Goal: Obtain resource: Download file/media

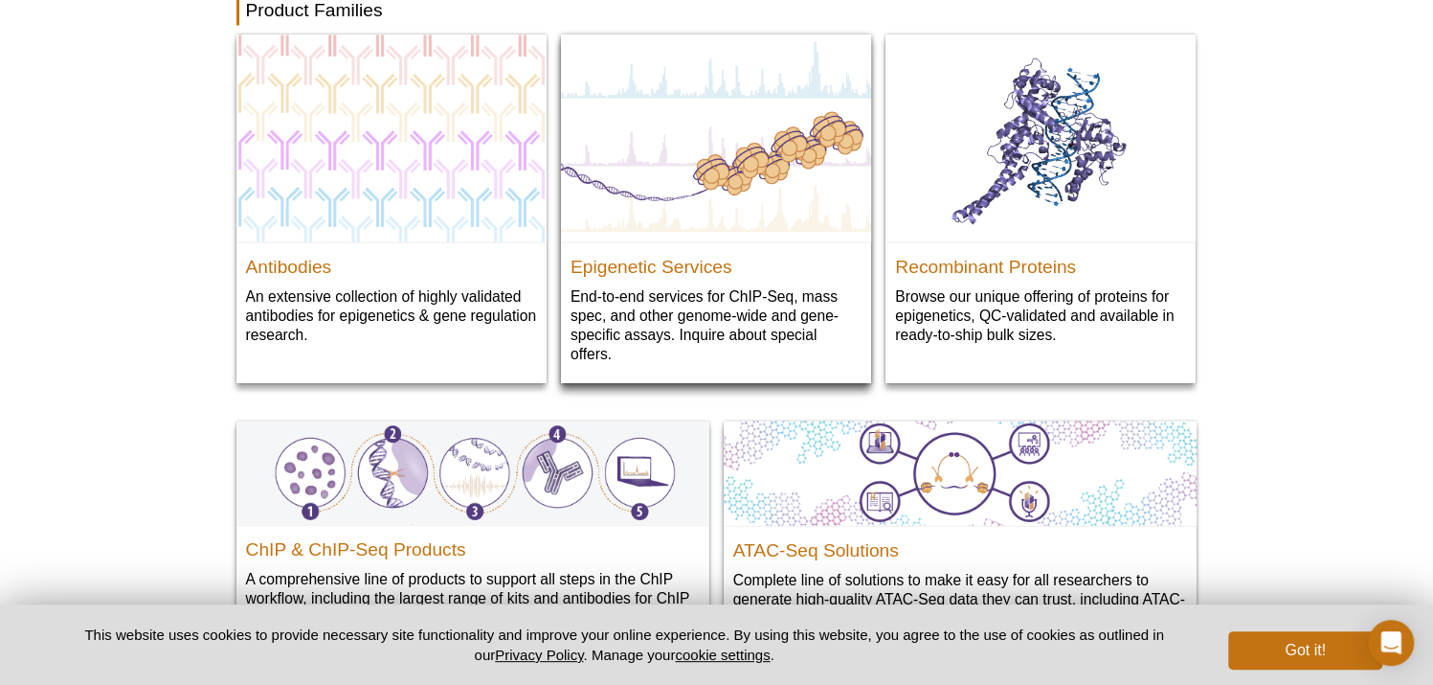
scroll to position [1970, 0]
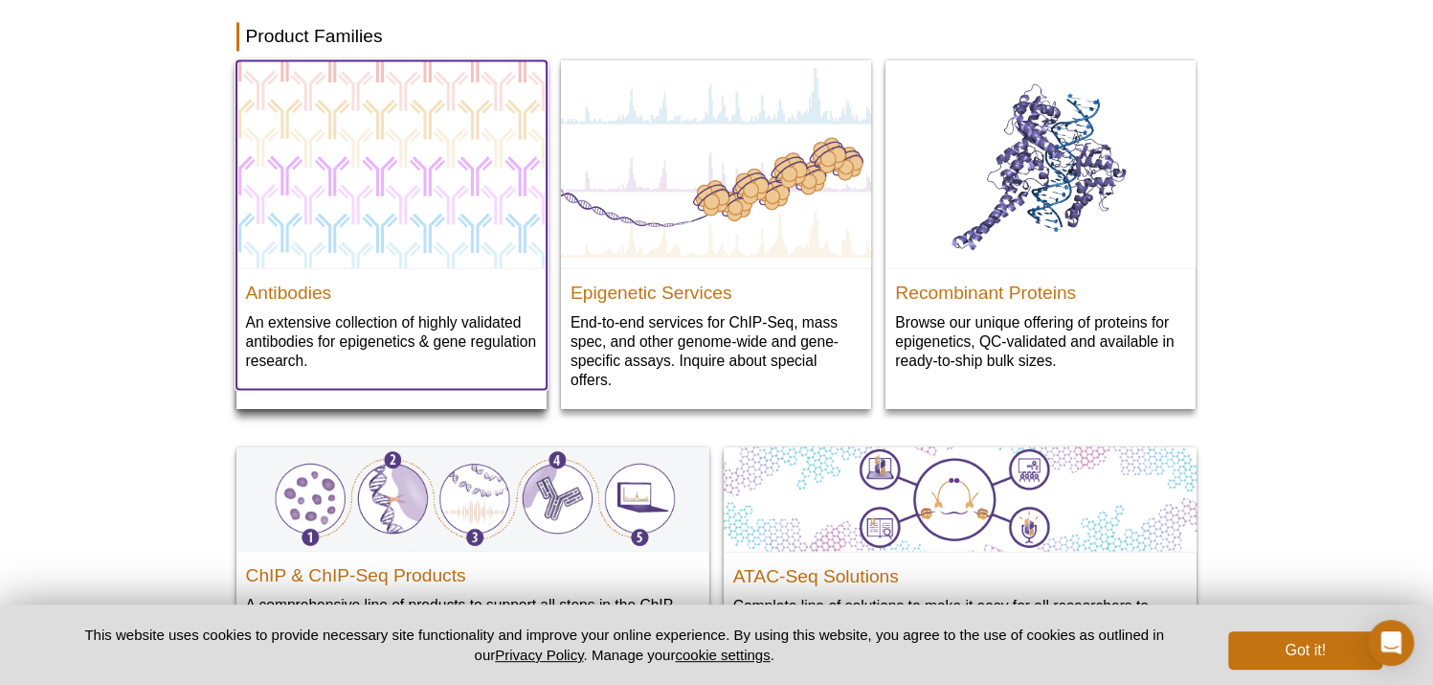
click at [351, 193] on img at bounding box center [392, 163] width 310 height 207
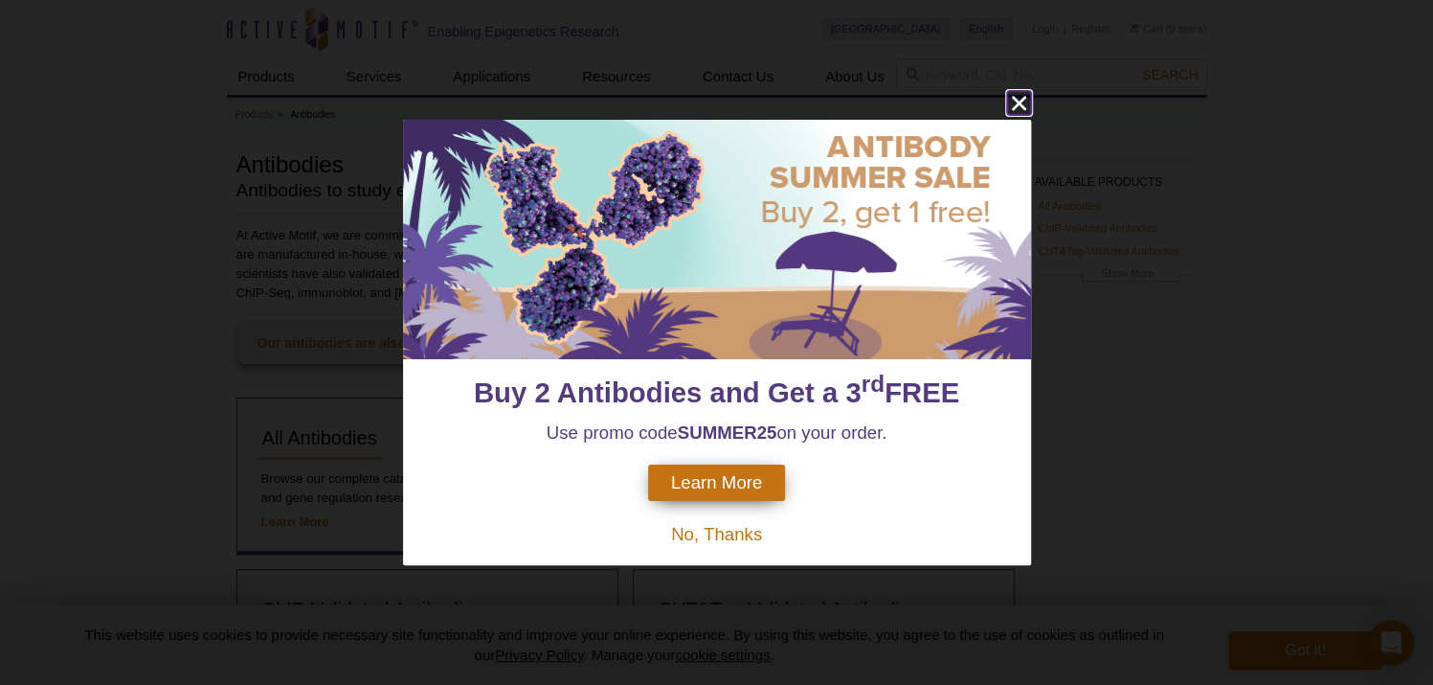
click at [1023, 106] on icon "close" at bounding box center [1018, 104] width 14 height 14
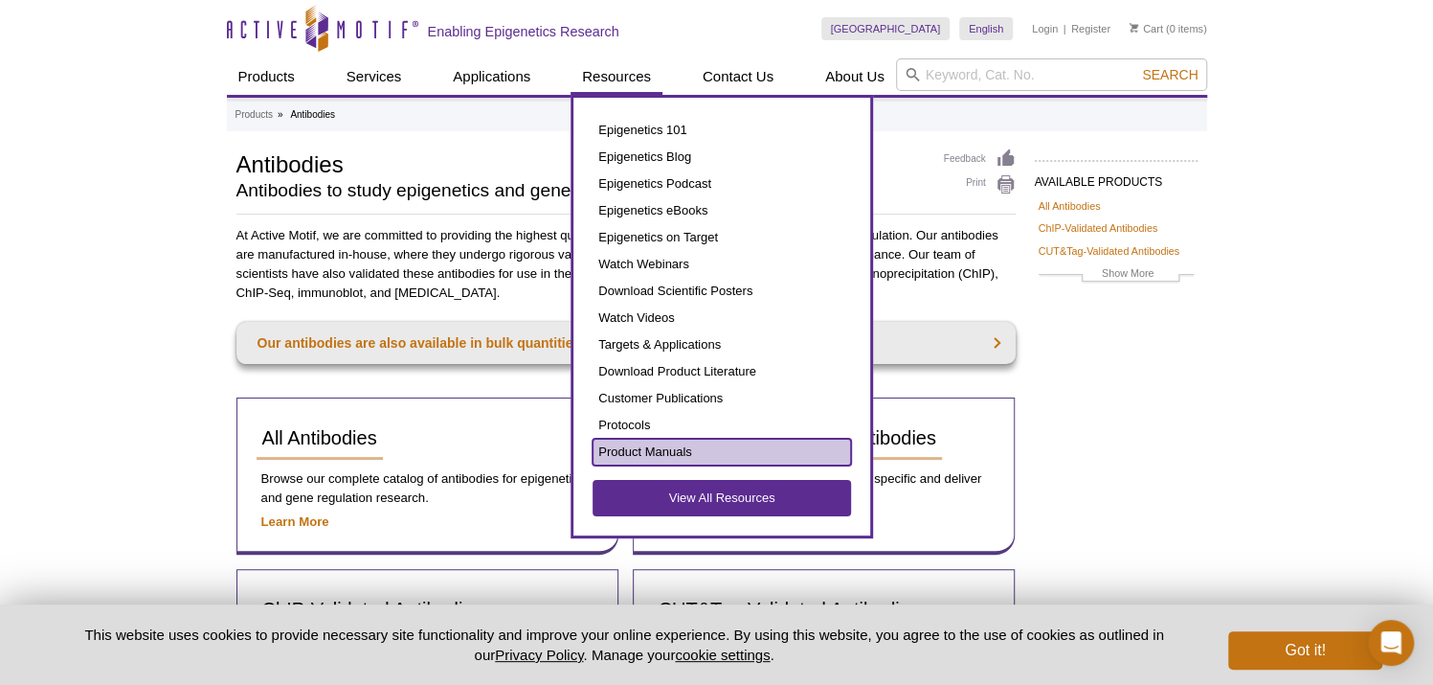
click at [667, 444] on link "Product Manuals" at bounding box center [722, 452] width 259 height 27
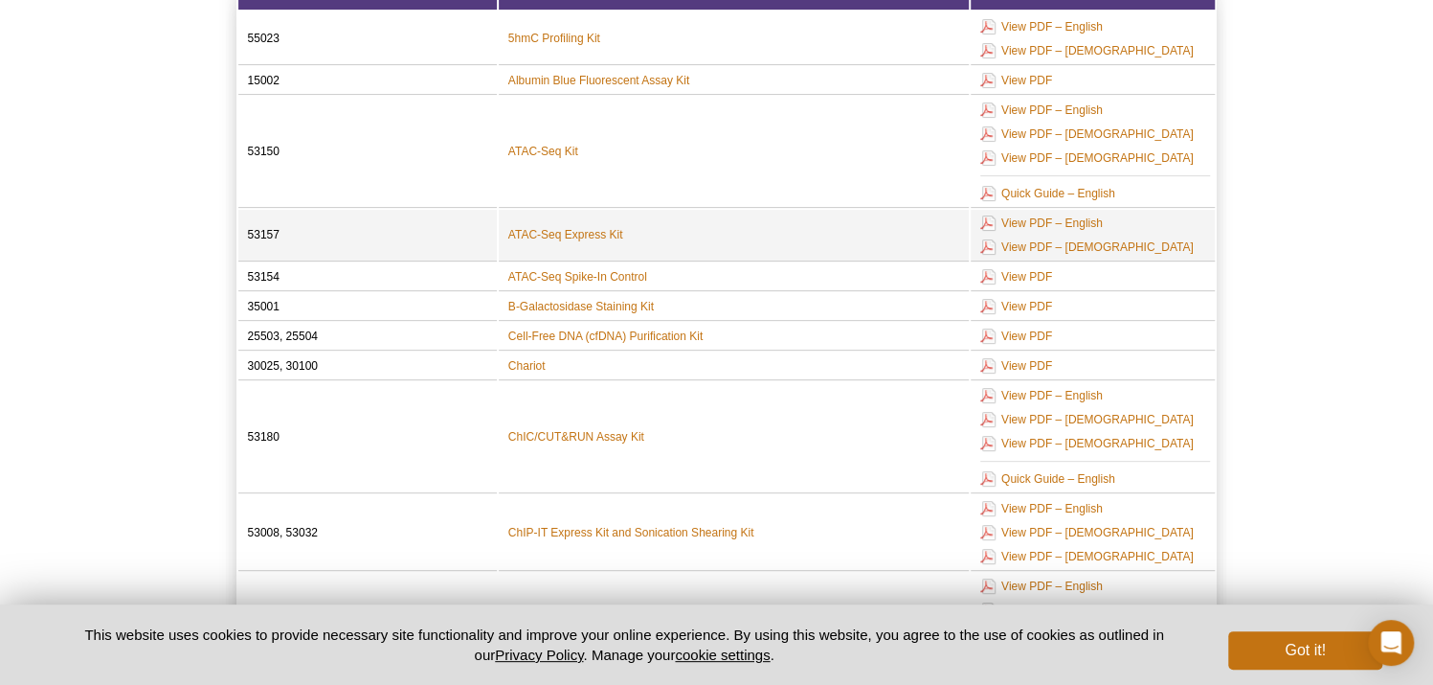
scroll to position [286, 0]
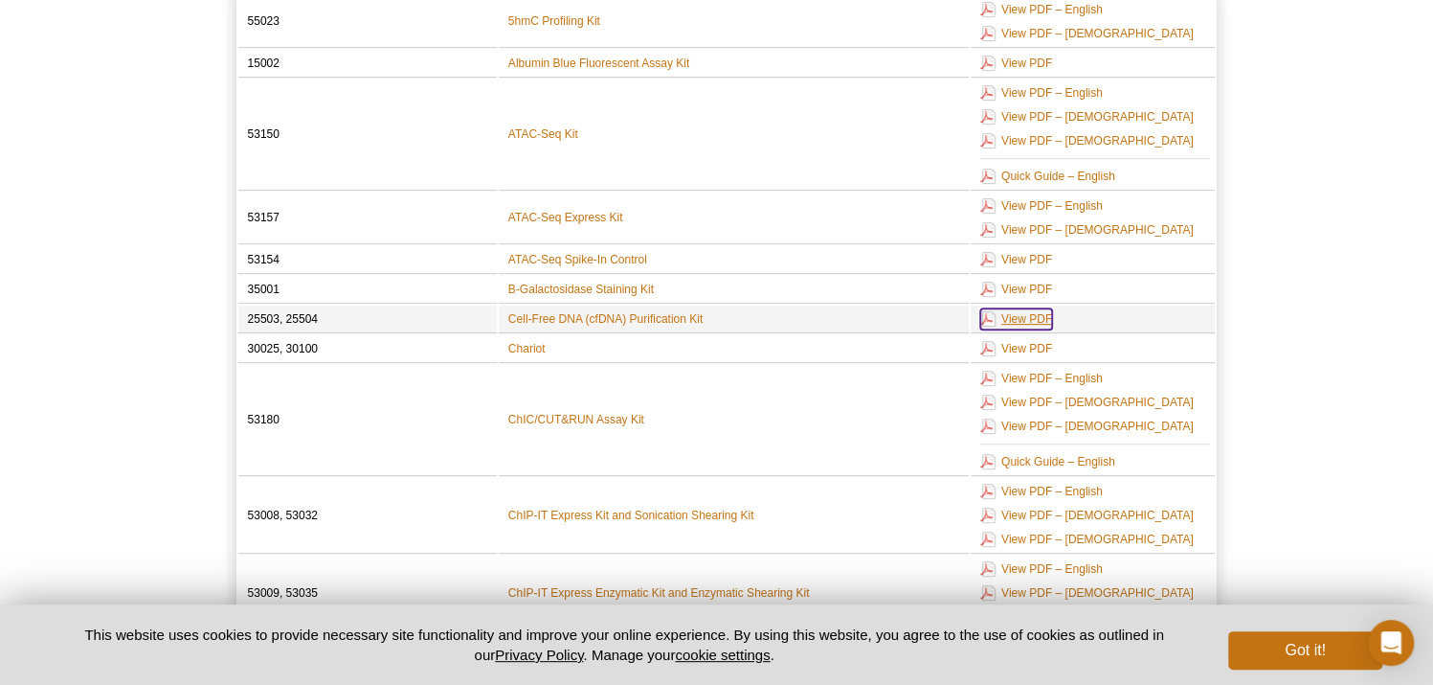
click at [1024, 312] on link "View PDF" at bounding box center [1017, 318] width 72 height 21
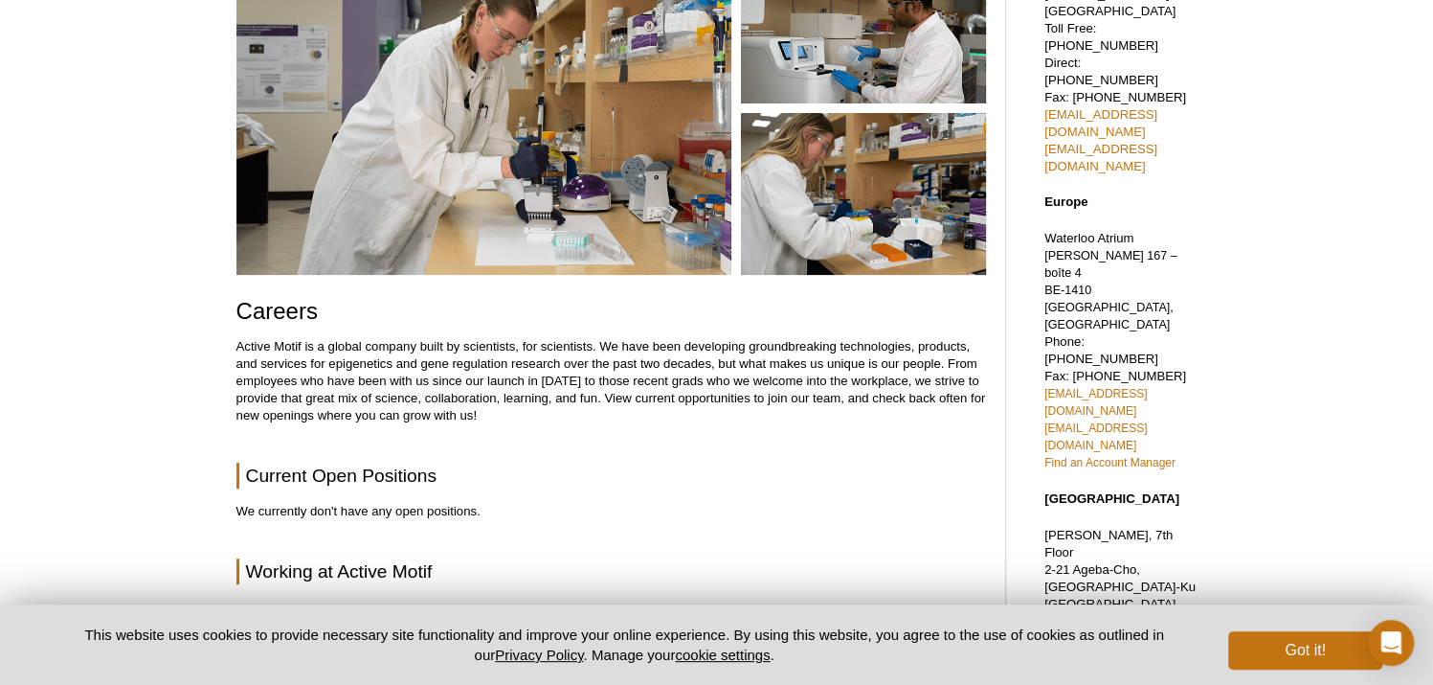
scroll to position [191, 0]
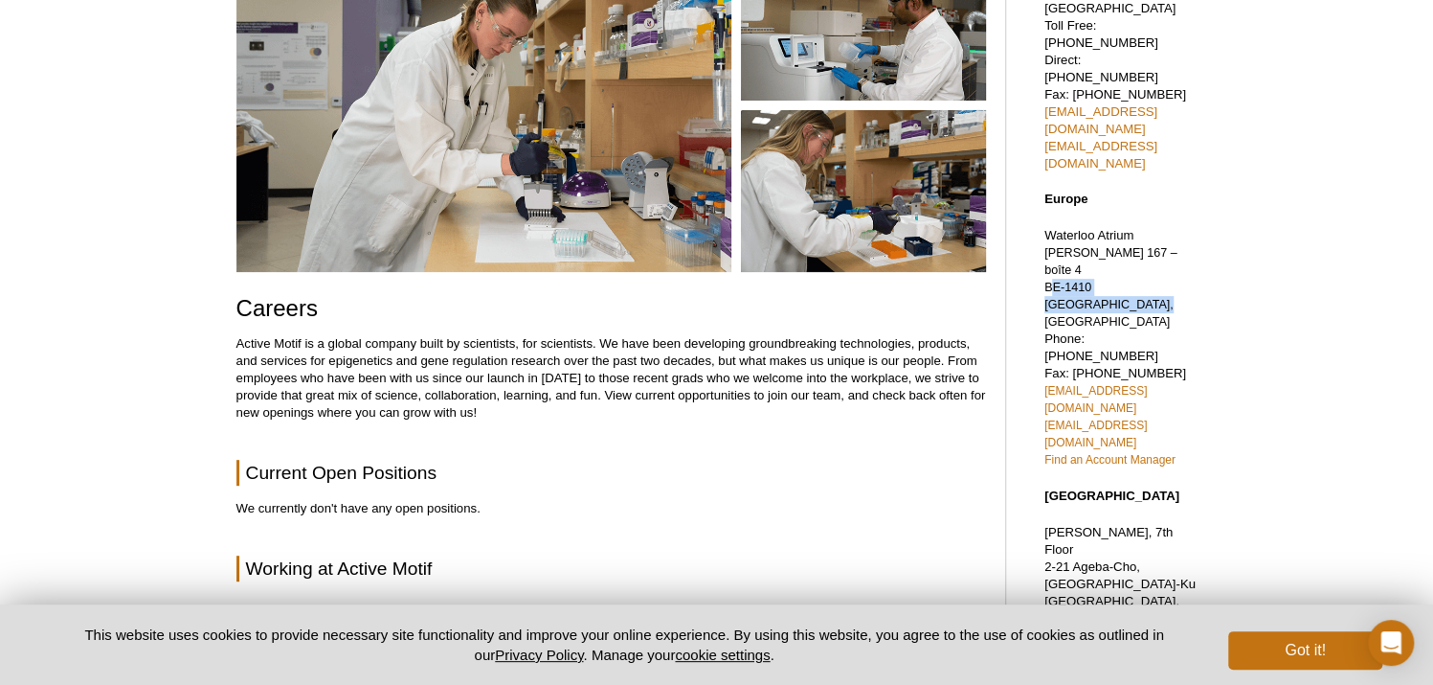
drag, startPoint x: 1042, startPoint y: 212, endPoint x: 1217, endPoint y: 214, distance: 175.2
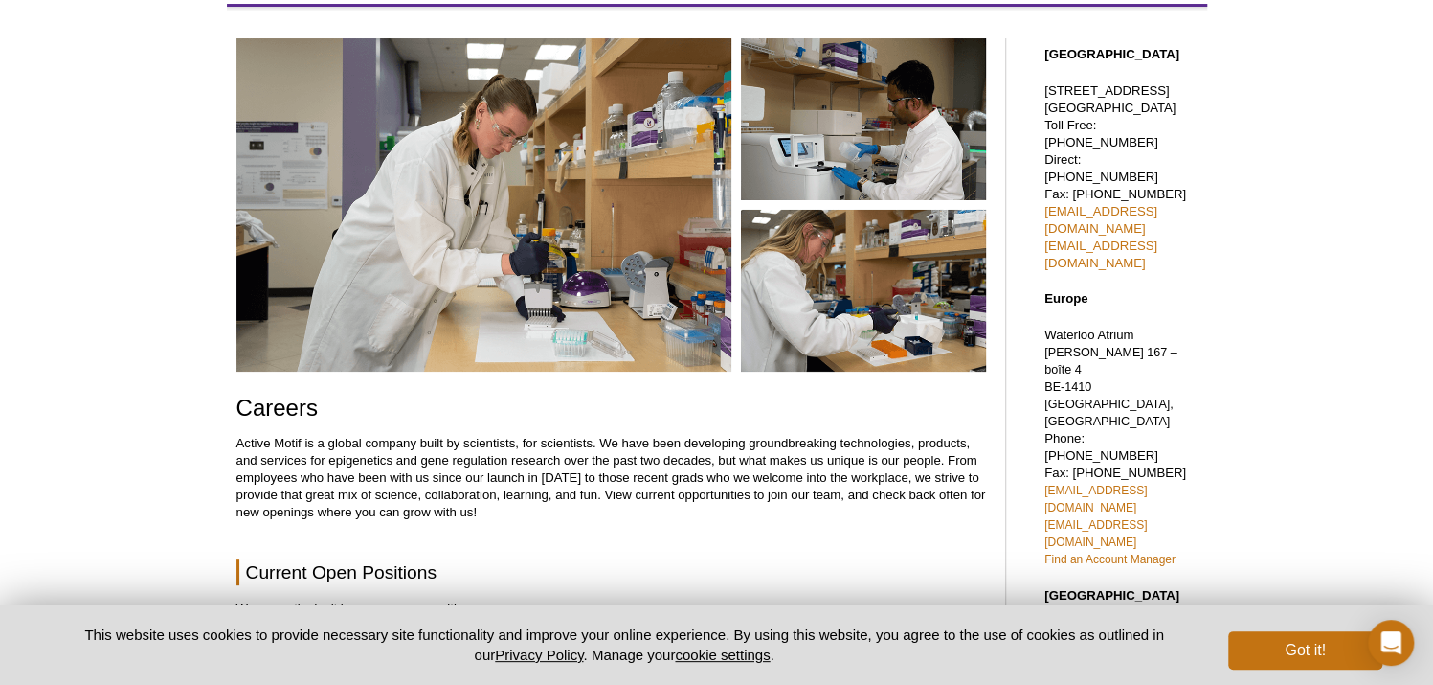
scroll to position [95, 0]
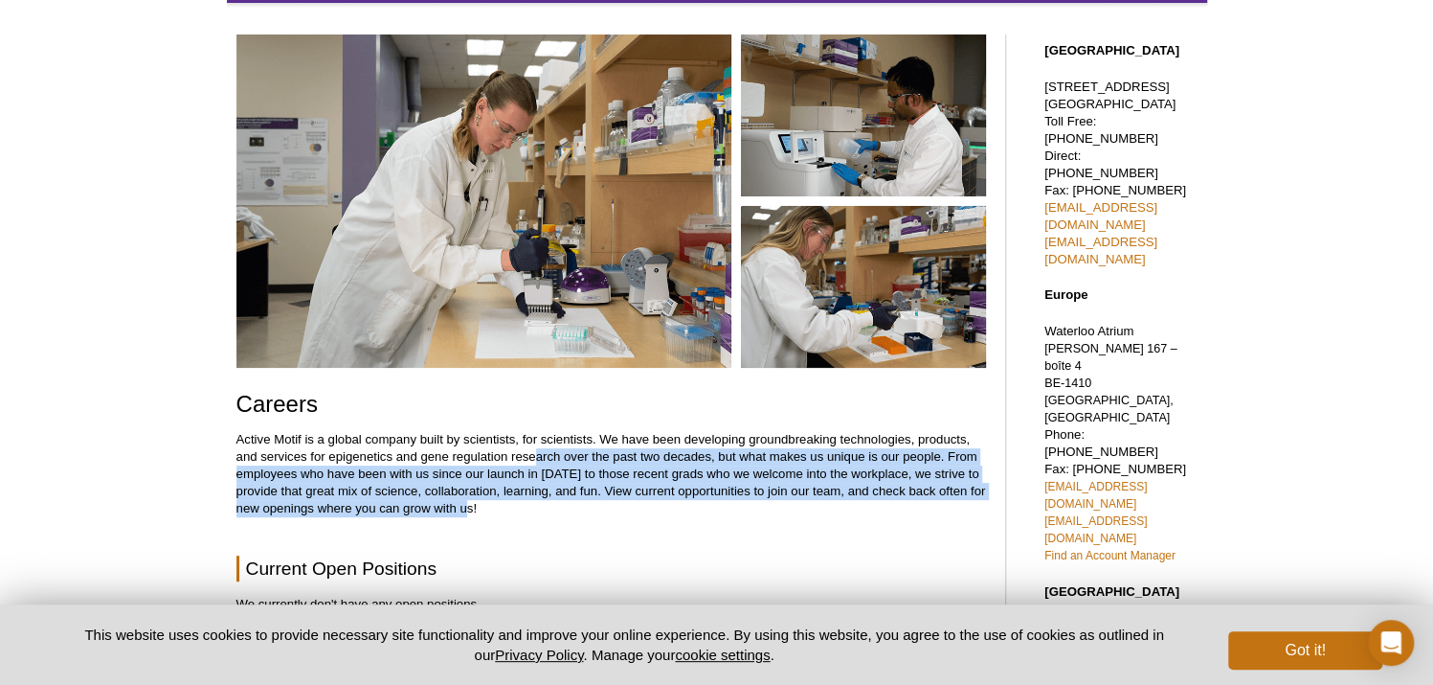
drag, startPoint x: 533, startPoint y: 452, endPoint x: 524, endPoint y: 505, distance: 53.5
click at [524, 505] on p "Active Motif is a global company built by scientists, for scientists. We have b…" at bounding box center [612, 474] width 750 height 86
click at [524, 506] on p "Active Motif is a global company built by scientists, for scientists. We have b…" at bounding box center [612, 474] width 750 height 86
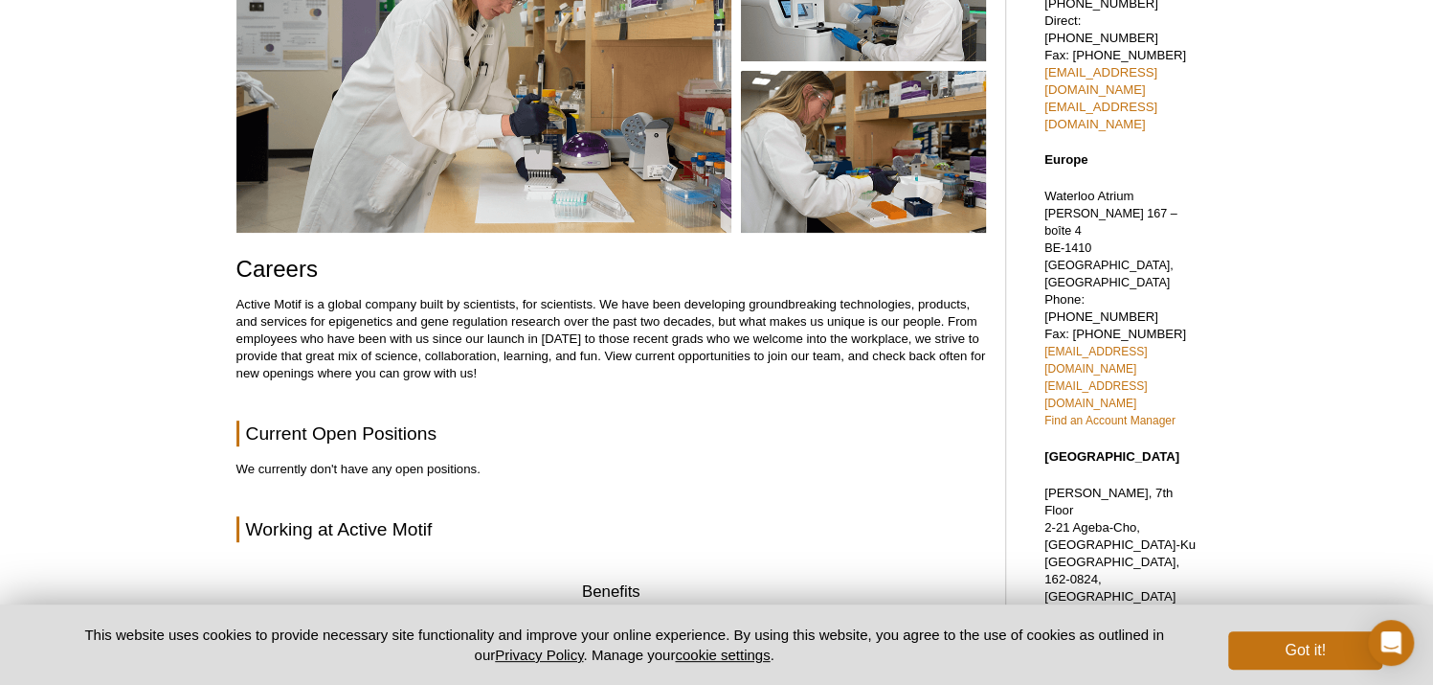
scroll to position [190, 0]
